Goal: Task Accomplishment & Management: Use online tool/utility

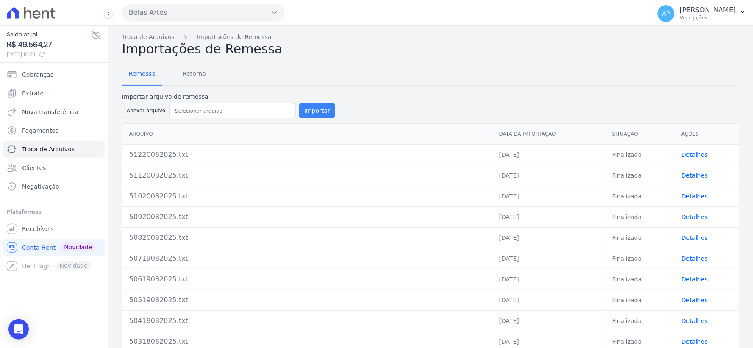
click at [307, 108] on button "Importar" at bounding box center [317, 110] width 36 height 15
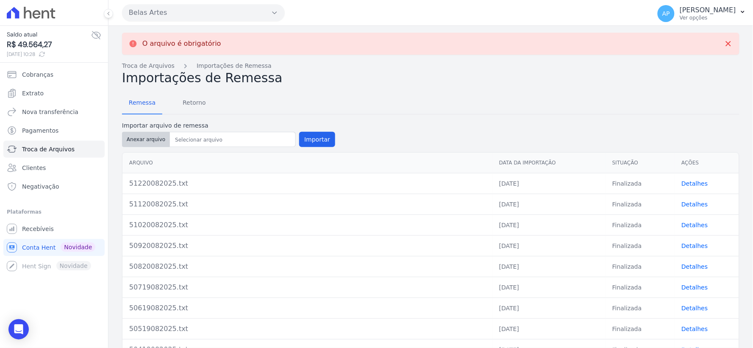
click at [144, 138] on button "Anexar arquivo" at bounding box center [146, 139] width 48 height 15
type input "51322082025.txt"
click at [310, 142] on button "Importar" at bounding box center [317, 139] width 36 height 15
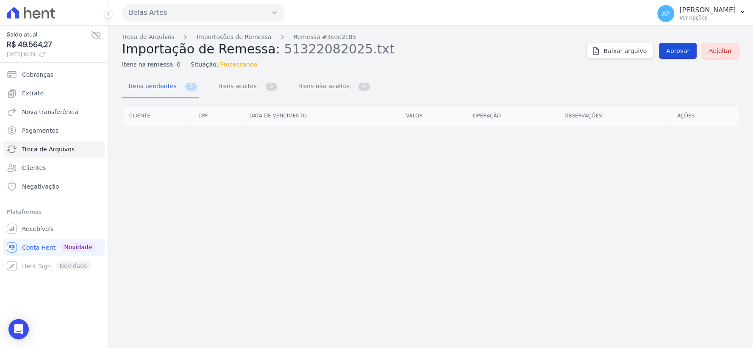
click at [675, 55] on span "Aprovar" at bounding box center [678, 51] width 23 height 8
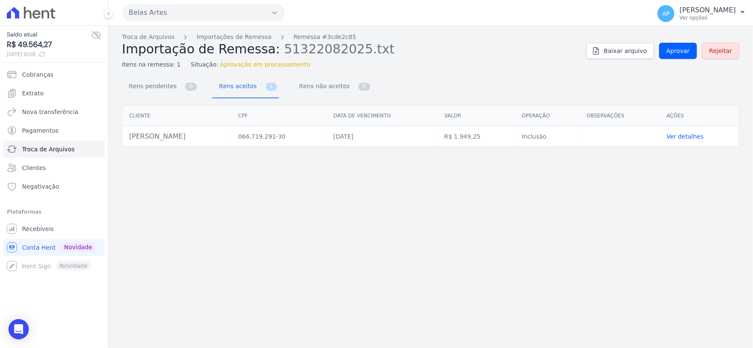
click at [675, 55] on span "Aprovar" at bounding box center [678, 51] width 23 height 8
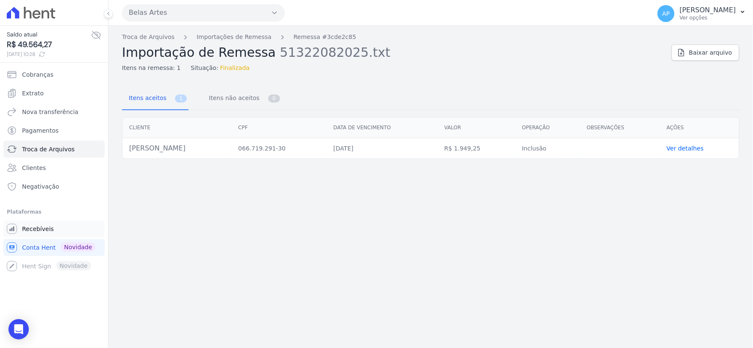
click at [37, 229] on span "Recebíveis" at bounding box center [38, 229] width 32 height 8
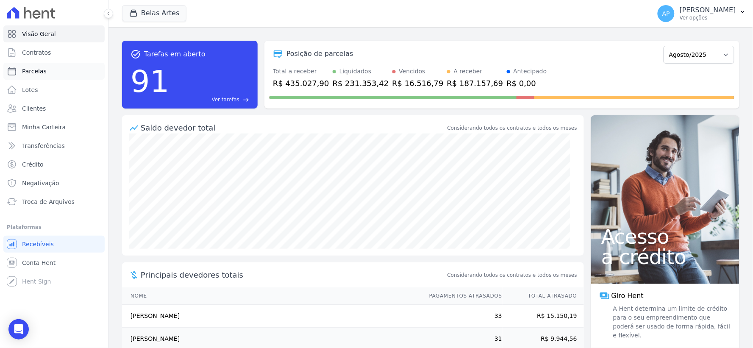
click at [36, 70] on span "Parcelas" at bounding box center [34, 71] width 25 height 8
select select
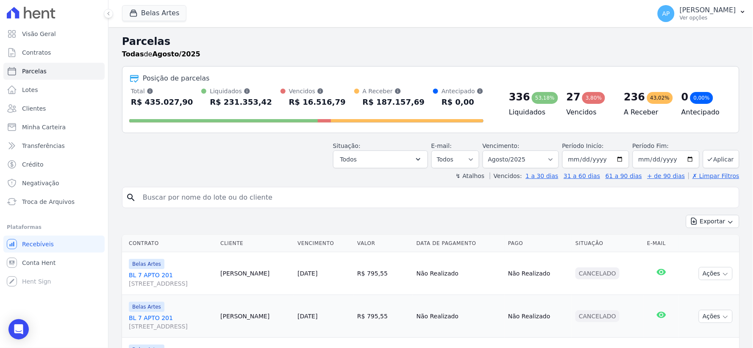
click at [185, 199] on input "search" at bounding box center [437, 197] width 598 height 17
paste input "[PERSON_NAME]"
type input "[PERSON_NAME]"
select select
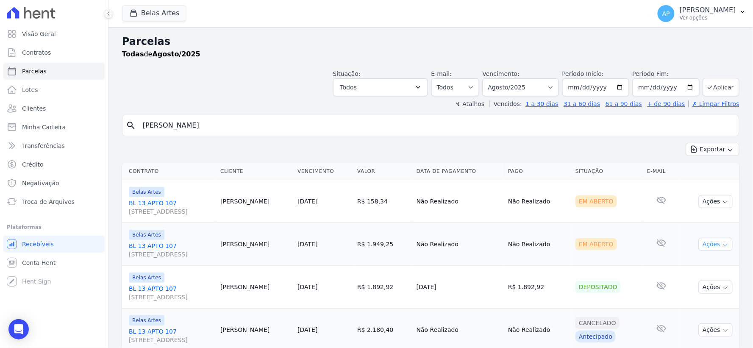
click at [702, 244] on button "Ações" at bounding box center [716, 244] width 34 height 13
click at [681, 264] on link "Ver boleto" at bounding box center [712, 264] width 81 height 16
